Goal: Information Seeking & Learning: Learn about a topic

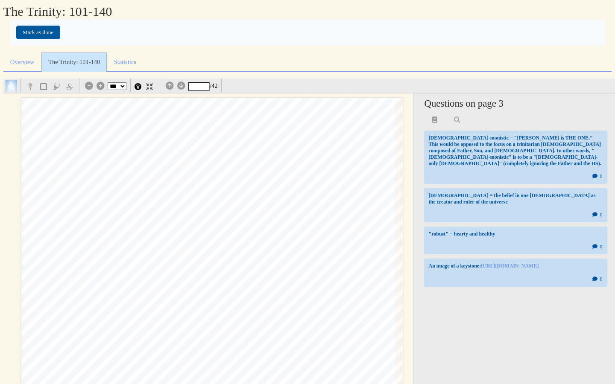
select select "***"
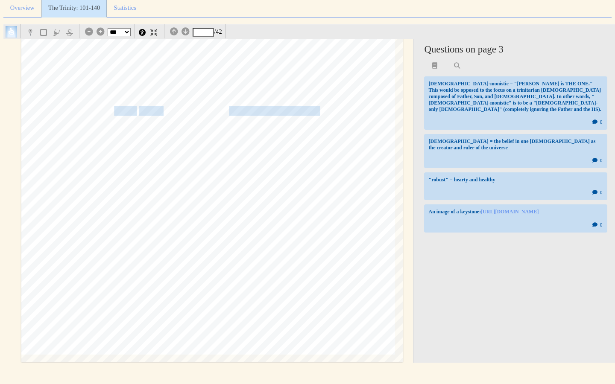
scroll to position [1311, 0]
click at [151, 105] on span "refined and robust [DEMOGRAPHIC_DATA], [DEMOGRAPHIC_DATA]" at bounding box center [209, 108] width 277 height 9
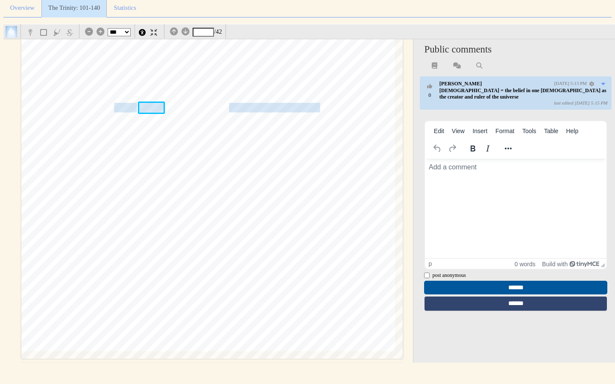
scroll to position [0, 0]
click at [356, 125] on div "§ 2.1 [DEMOGRAPHIC_DATA] AND THE [DEMOGRAPHIC_DATA] tend to be very [DEMOGRAPHI…" at bounding box center [211, 89] width 381 height 539
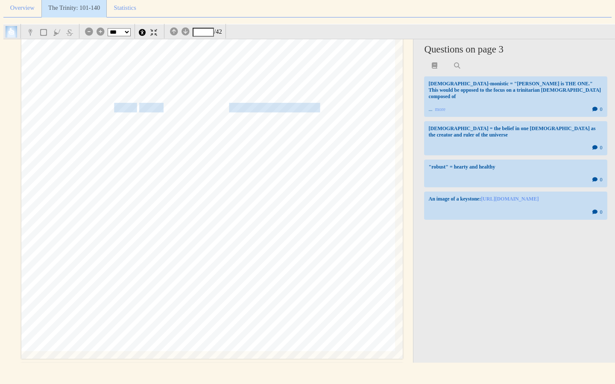
click at [296, 106] on span "a keystone without an arch." at bounding box center [271, 108] width 97 height 9
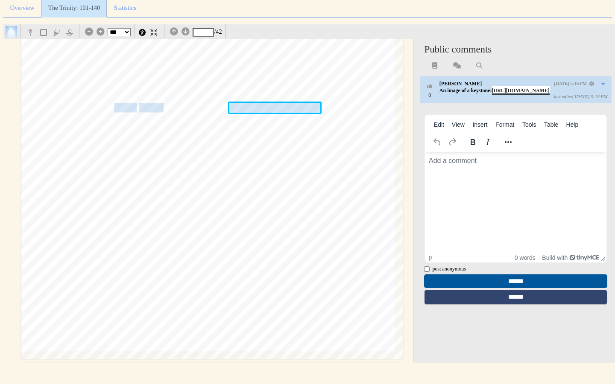
click at [508, 90] on link "[URL][DOMAIN_NAME]" at bounding box center [521, 91] width 58 height 6
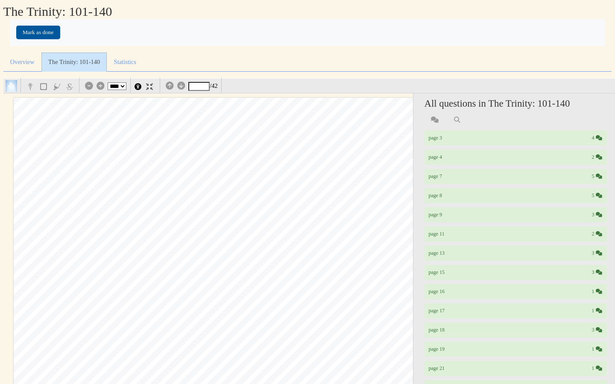
select select "*"
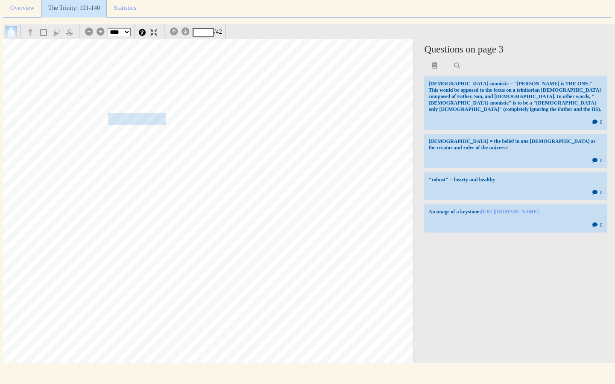
scroll to position [2560, 58]
click at [145, 117] on span "extrapolation.and exposition" at bounding box center [170, 119] width 125 height 11
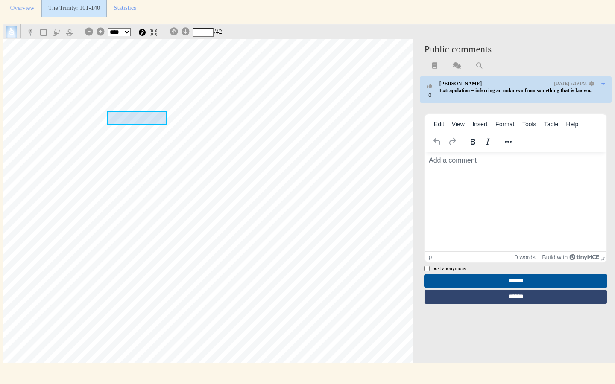
scroll to position [0, 0]
click at [281, 153] on span "works, and his ultimate purposes." at bounding box center [349, 150] width 228 height 15
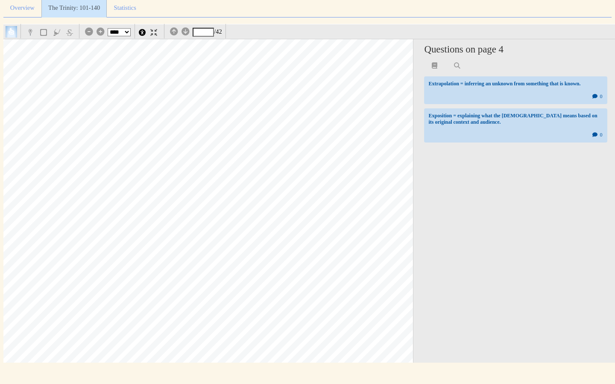
scroll to position [3232, 58]
click at [284, 215] on span "not an abrupt breakaway from those prior episodes, like some kind" at bounding box center [146, 219] width 381 height 16
click at [272, 98] on span "AFFINITY" at bounding box center [336, 42] width 255 height 131
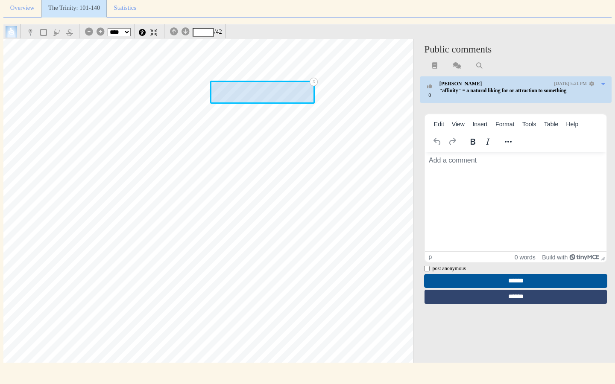
scroll to position [0, 0]
click at [272, 153] on div "§ 2.2 GETTING AN AFFINITY FOR THE TRINITY The God we are confronted - with in t…" at bounding box center [210, 336] width 508 height 719
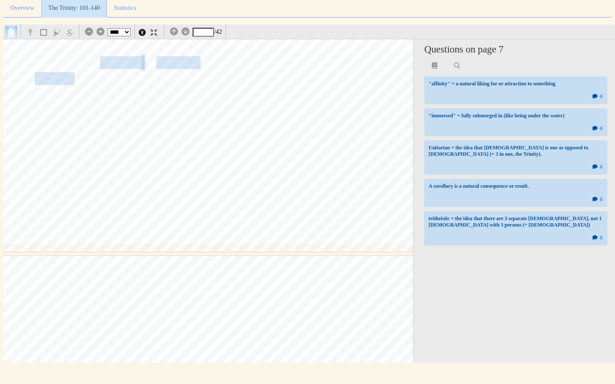
scroll to position [4852, 59]
click at [57, 76] on span "a corollary" at bounding box center [50, 78] width 47 height 11
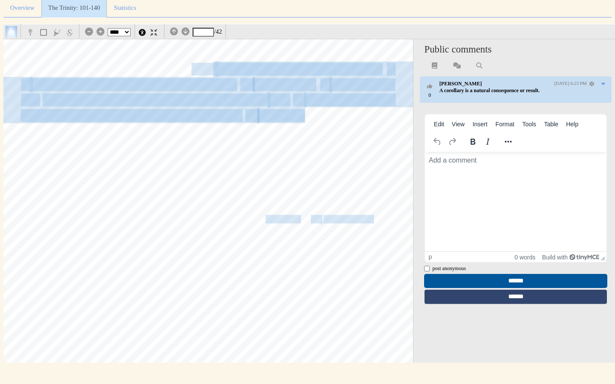
scroll to position [5381, 59]
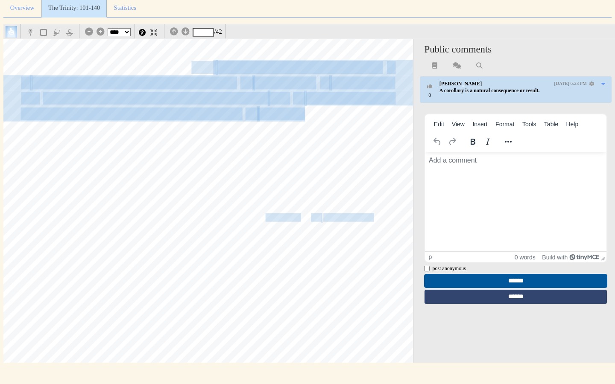
click at [233, 119] on span "beginning with human reception and perception" at bounding box center [99, 113] width 288 height 15
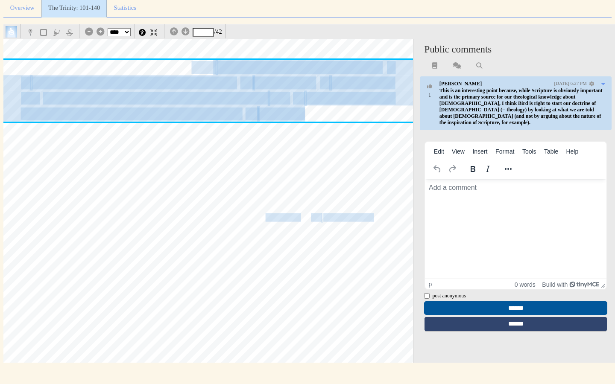
scroll to position [0, 0]
click at [255, 161] on div "106 The God of the Gospel If the gospel is the anchor point for our study of Go…" at bounding box center [209, 86] width 508 height 719
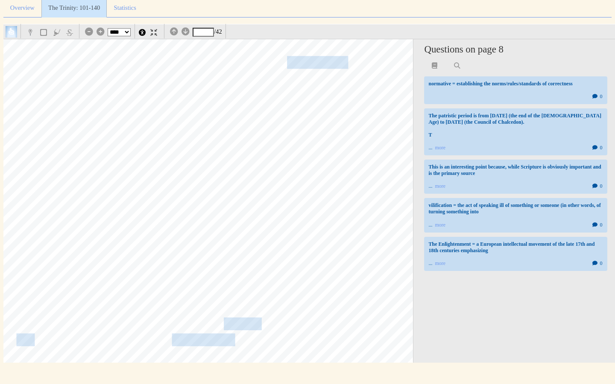
scroll to position [5914, 56]
click at [319, 61] on span "believers, are startled at the dispensation [of the" at bounding box center [311, 62] width 310 height 16
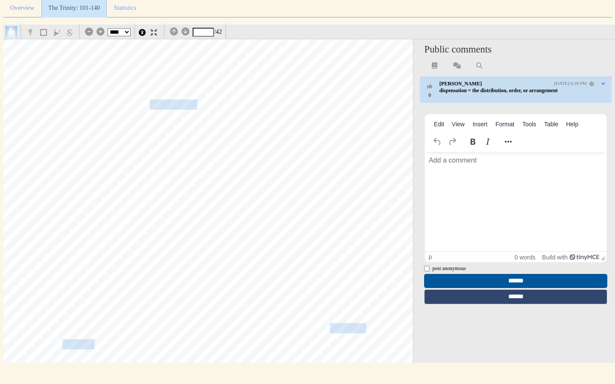
scroll to position [7512, 63]
click at [173, 108] on span "ontological subordination" at bounding box center [204, 105] width 109 height 9
click at [308, 128] on div "§ 2.2 Gett~ng an Affinity for the Trinity 109 mystery, catching a glimpse of it…" at bounding box center [205, 125] width 508 height 719
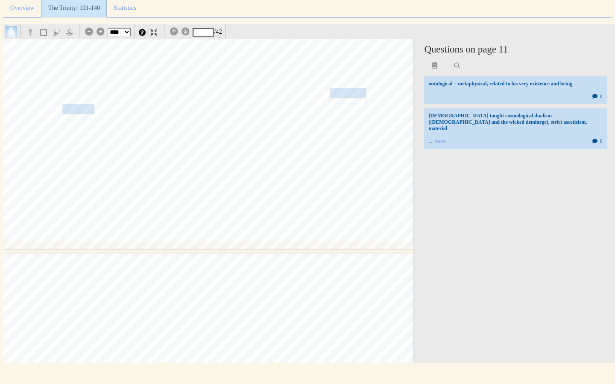
scroll to position [7742, 63]
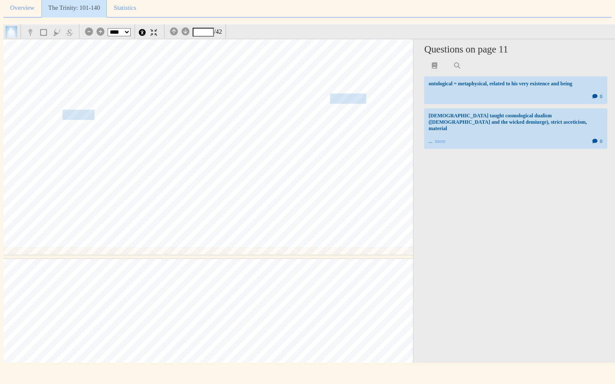
click at [344, 95] on span "135 Judaism and was absorbed into early Christianity by some heretical" at bounding box center [280, 99] width 436 height 9
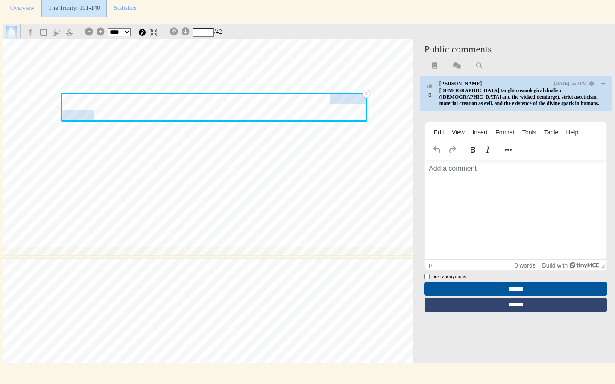
scroll to position [0, 0]
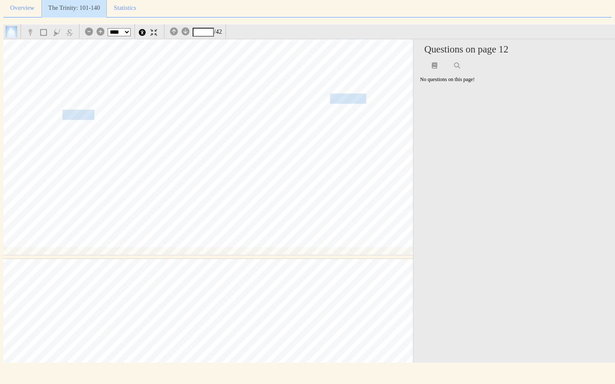
scroll to position [7745, 63]
click at [355, 94] on span "135 Judaism and was absorbed into early Christianity by some heretical" at bounding box center [280, 96] width 436 height 9
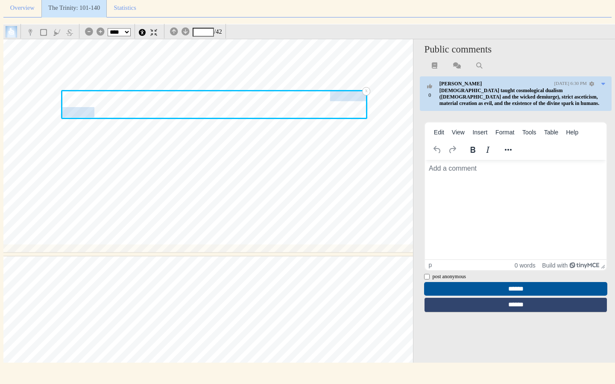
scroll to position [0, 0]
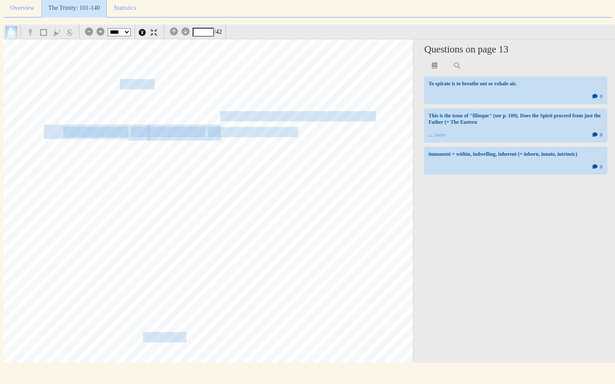
scroll to position [8742, 62]
click at [148, 85] on span "spirates from him like" at bounding box center [167, 84] width 94 height 9
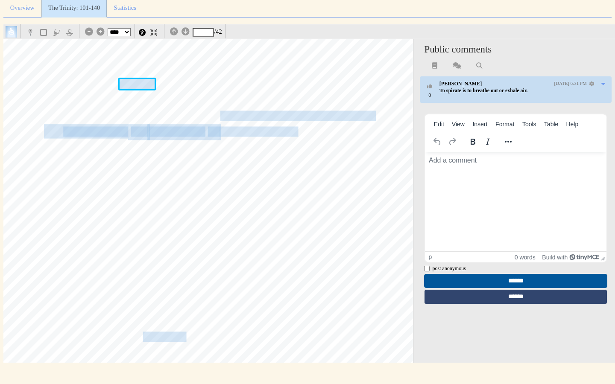
scroll to position [0, 0]
click at [301, 211] on div "§ 2.2 Getting an Affinity for the Trinity 111 ~ -------·------------=--w-==- · …" at bounding box center [205, 342] width 508 height 719
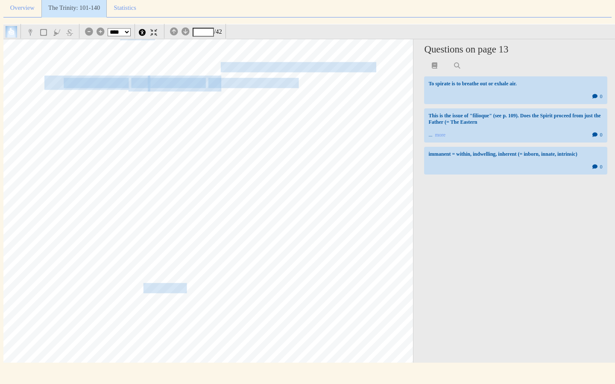
scroll to position [8792, 62]
click at [271, 79] on span "also from the Son." at bounding box center [259, 82] width 79 height 9
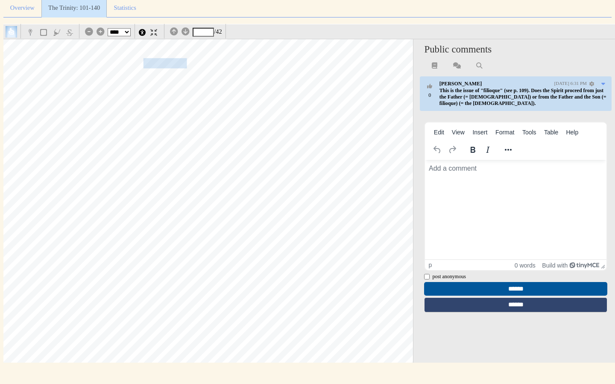
scroll to position [9016, 62]
click at [175, 62] on span "The immanent Trinity ·" at bounding box center [172, 63] width 98 height 9
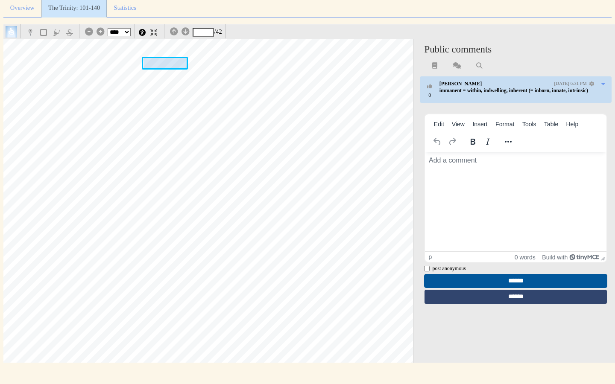
scroll to position [0, 0]
click at [282, 90] on div "§ 2.2 Getting an Affinity for the Trinity 111 ~ -------·------------=--w-==- · …" at bounding box center [206, 68] width 508 height 719
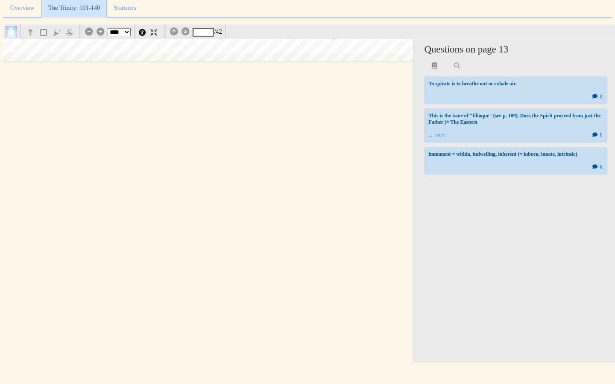
scroll to position [10113, 55]
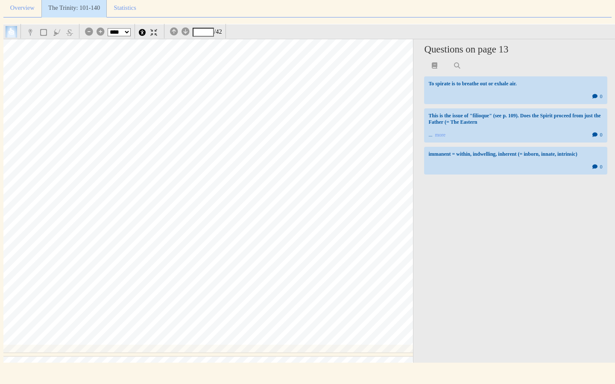
type input "**"
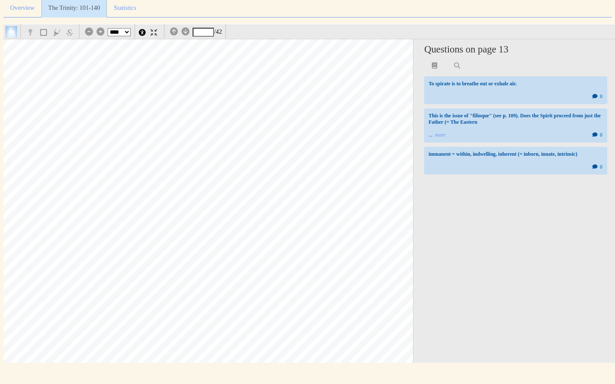
scroll to position [9578, 79]
